Goal: Information Seeking & Learning: Learn about a topic

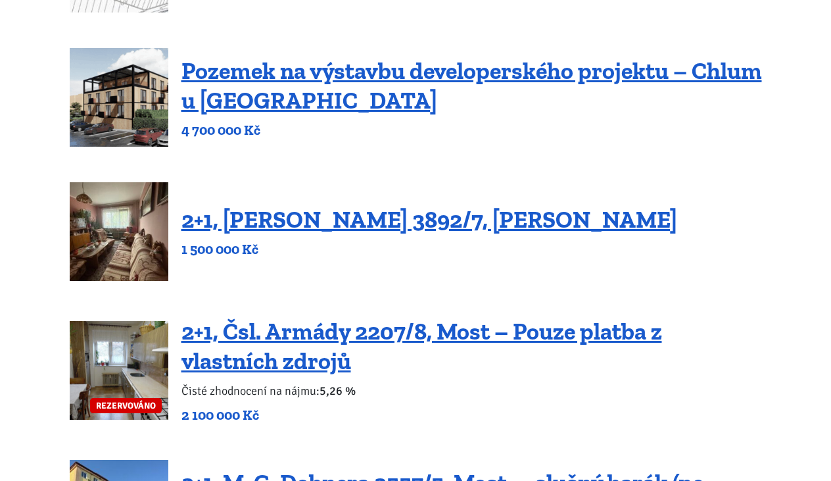
scroll to position [309, 0]
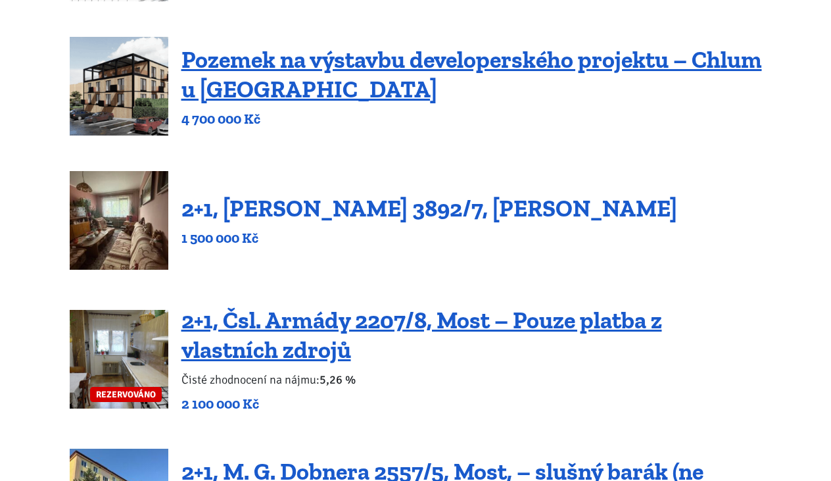
click at [416, 211] on link "2+1, [PERSON_NAME] 3892/7, [PERSON_NAME]" at bounding box center [429, 208] width 496 height 28
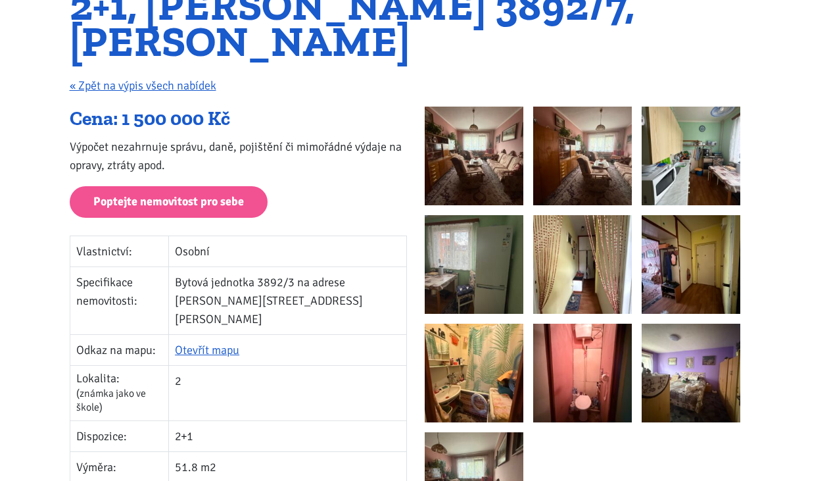
scroll to position [159, 1]
click at [486, 157] on img at bounding box center [474, 156] width 99 height 99
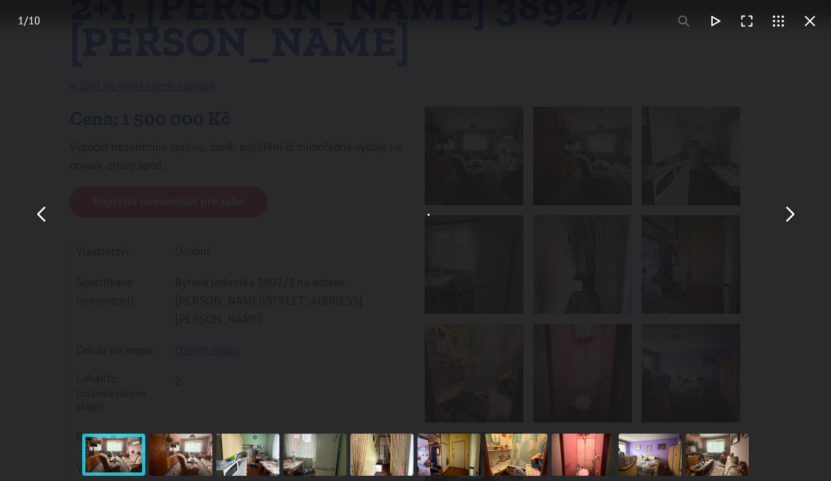
scroll to position [160, 0]
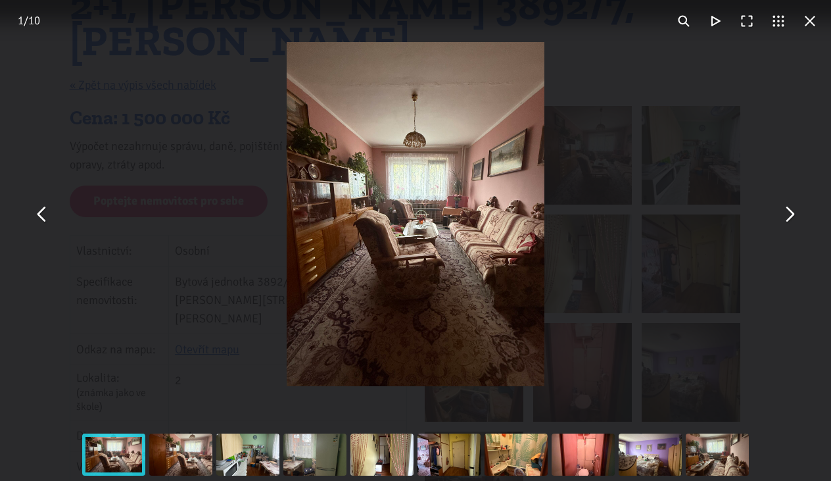
click at [788, 220] on button "You can close this modal content with the ESC key" at bounding box center [789, 215] width 32 height 32
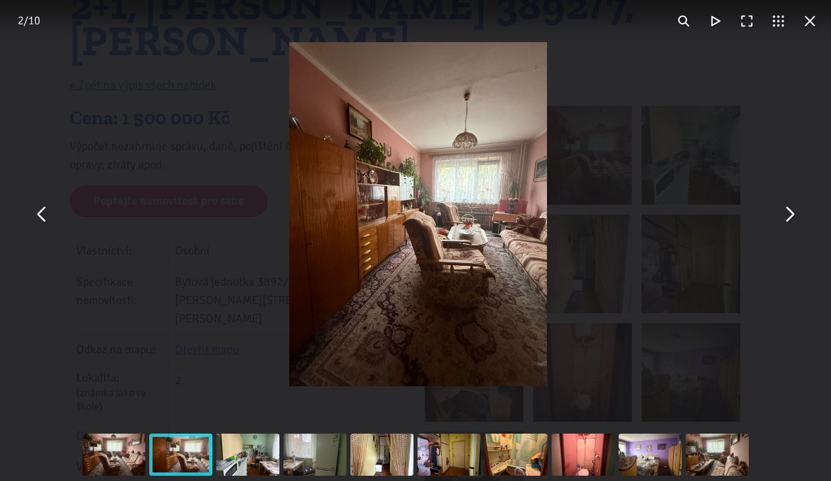
click at [788, 220] on button "You can close this modal content with the ESC key" at bounding box center [789, 215] width 32 height 32
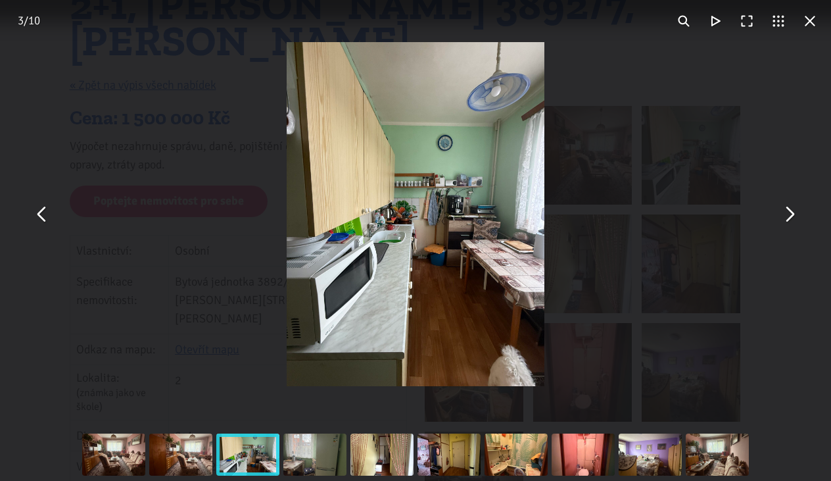
click at [788, 220] on button "You can close this modal content with the ESC key" at bounding box center [789, 215] width 32 height 32
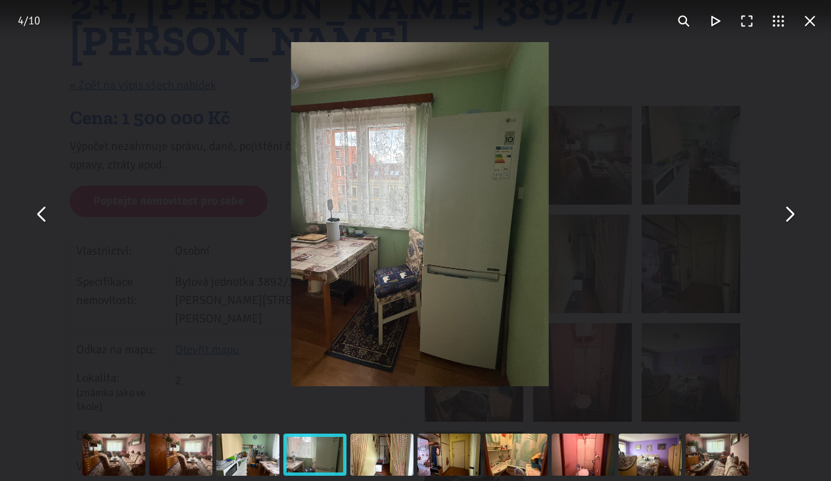
click at [788, 220] on button "You can close this modal content with the ESC key" at bounding box center [789, 215] width 32 height 32
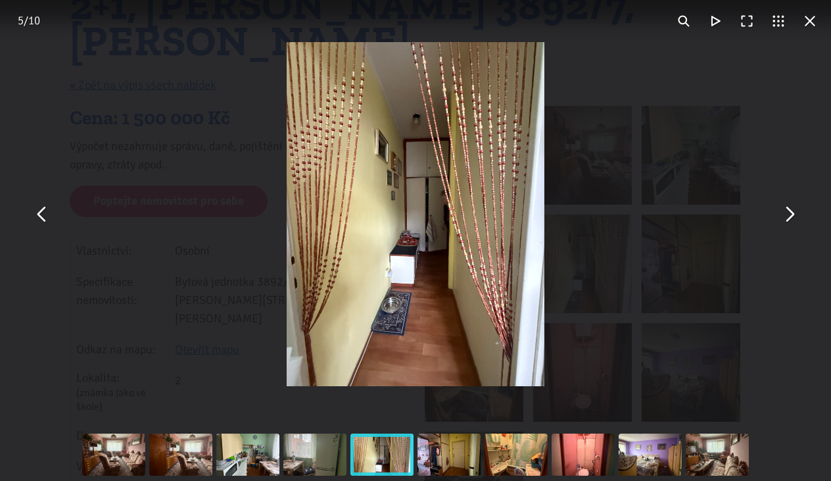
click at [814, 23] on button "You can close this modal content with the ESC key" at bounding box center [810, 21] width 32 height 32
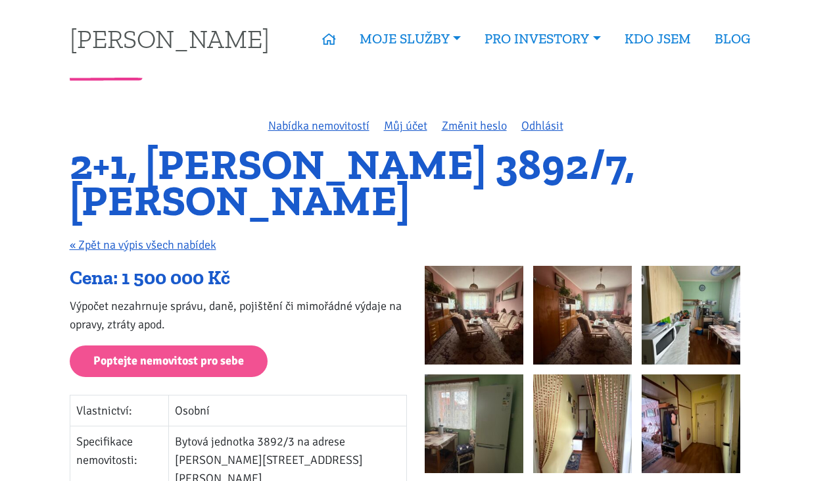
scroll to position [0, 0]
